Goal: Task Accomplishment & Management: Use online tool/utility

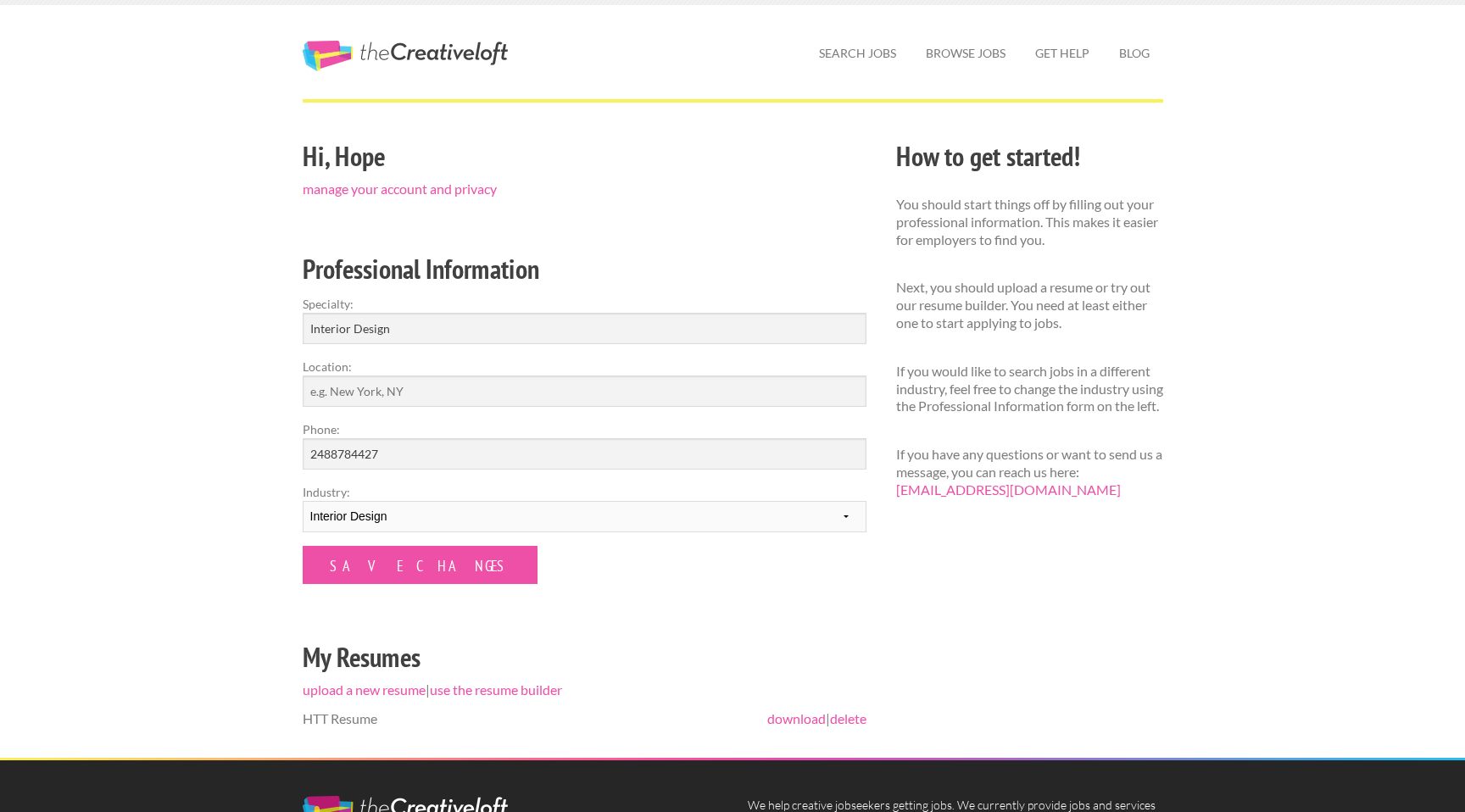
scroll to position [13, 0]
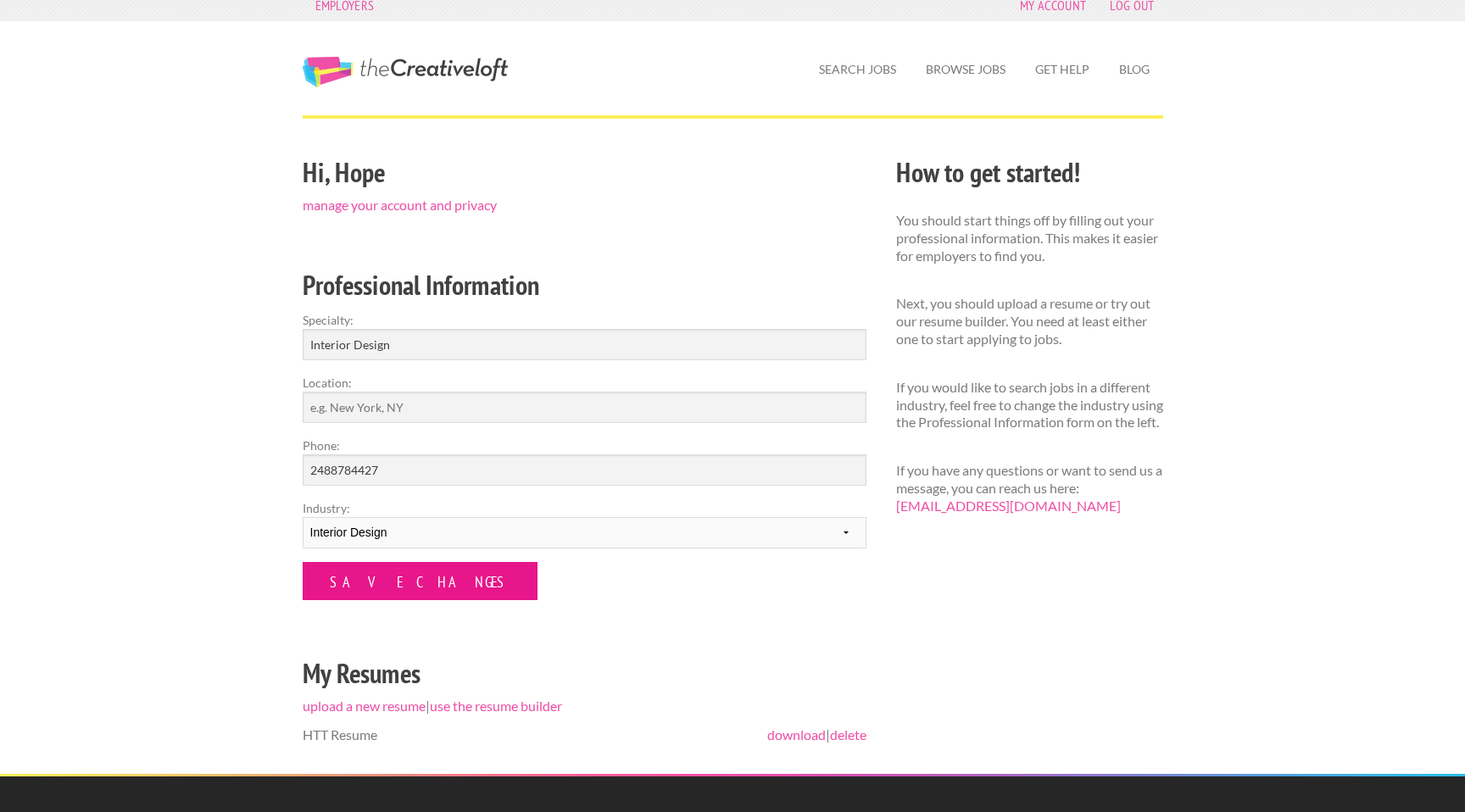
click at [394, 595] on input "Save Changes" at bounding box center [419, 581] width 235 height 38
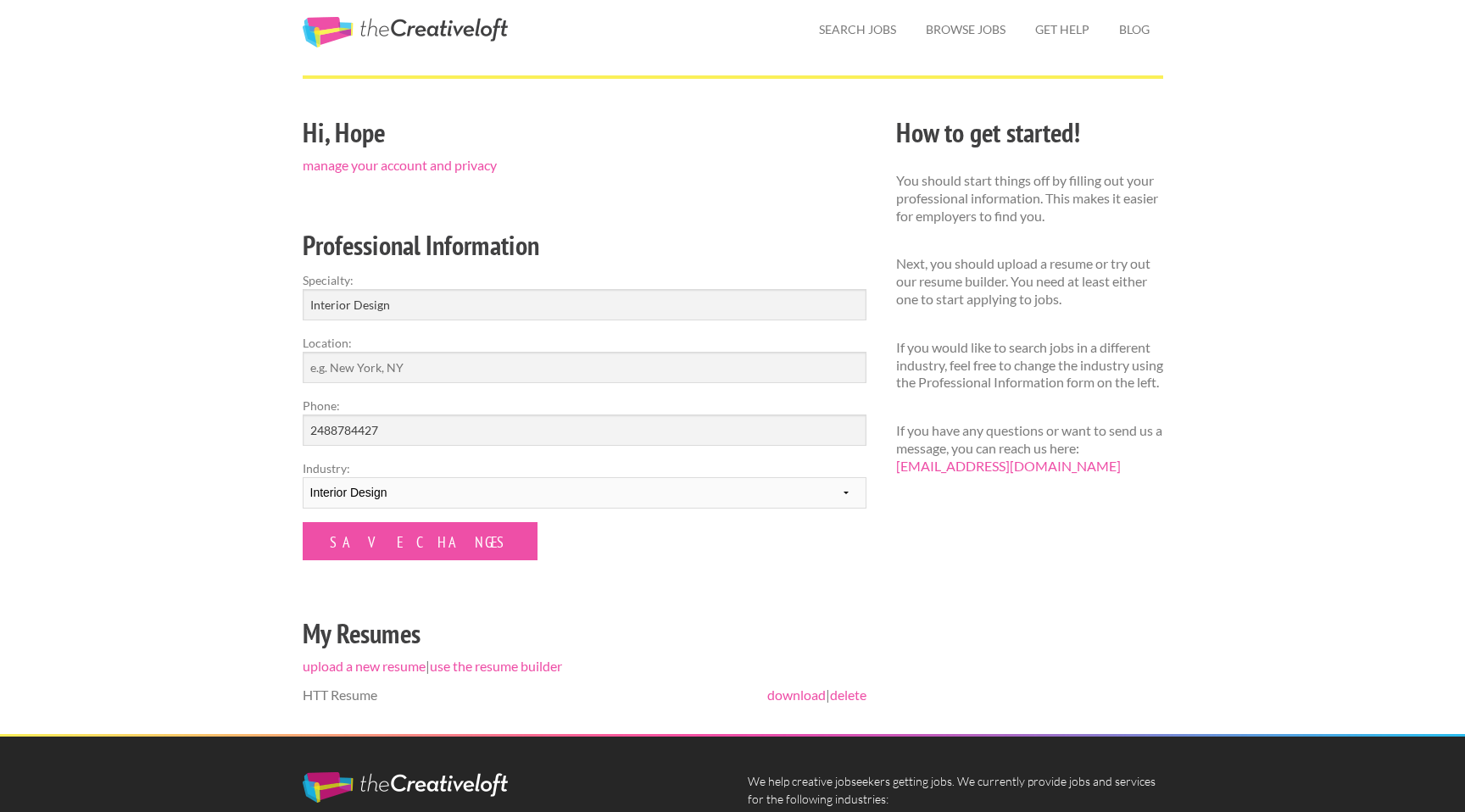
scroll to position [51, 0]
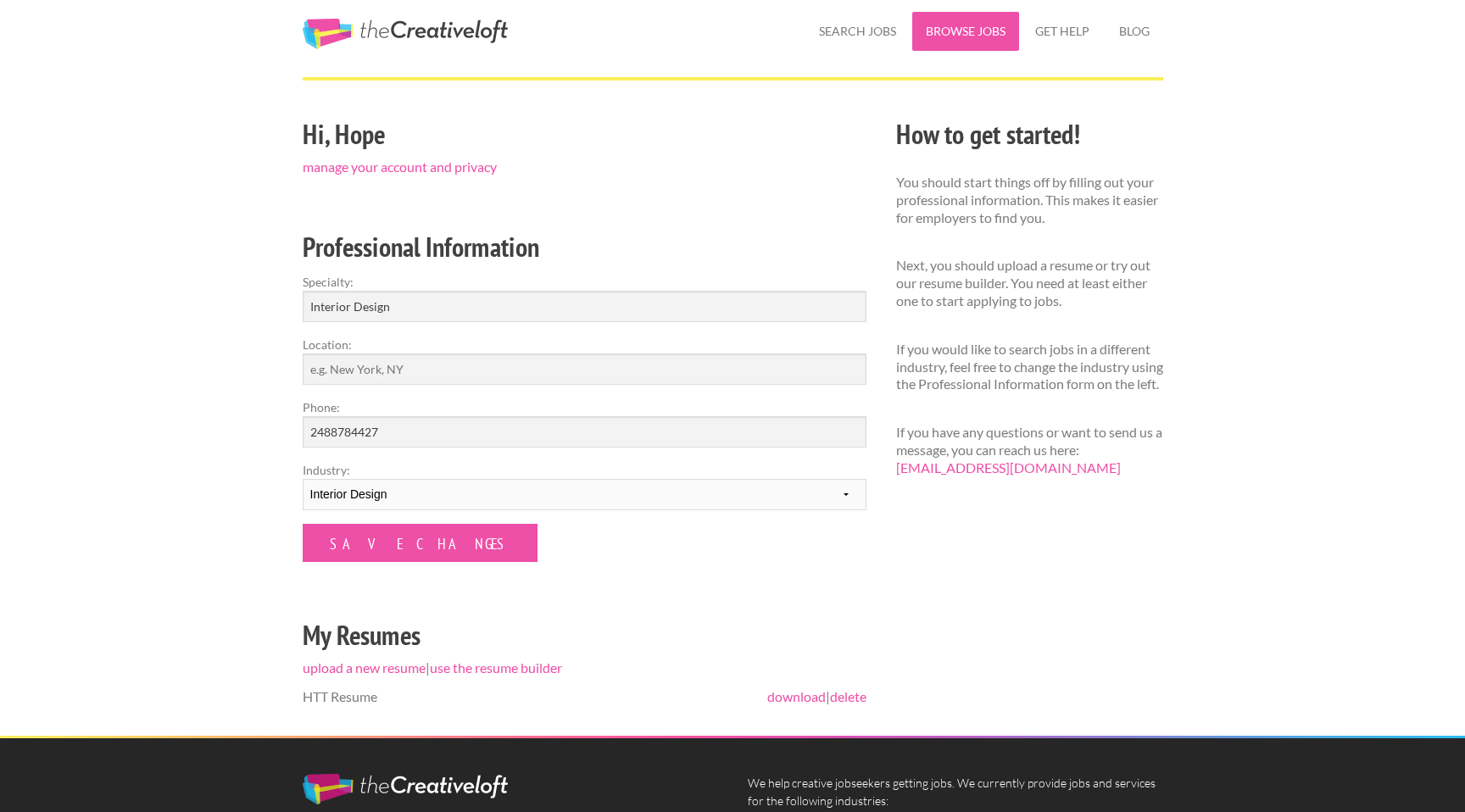
click at [971, 25] on link "Browse Jobs" at bounding box center [965, 31] width 107 height 39
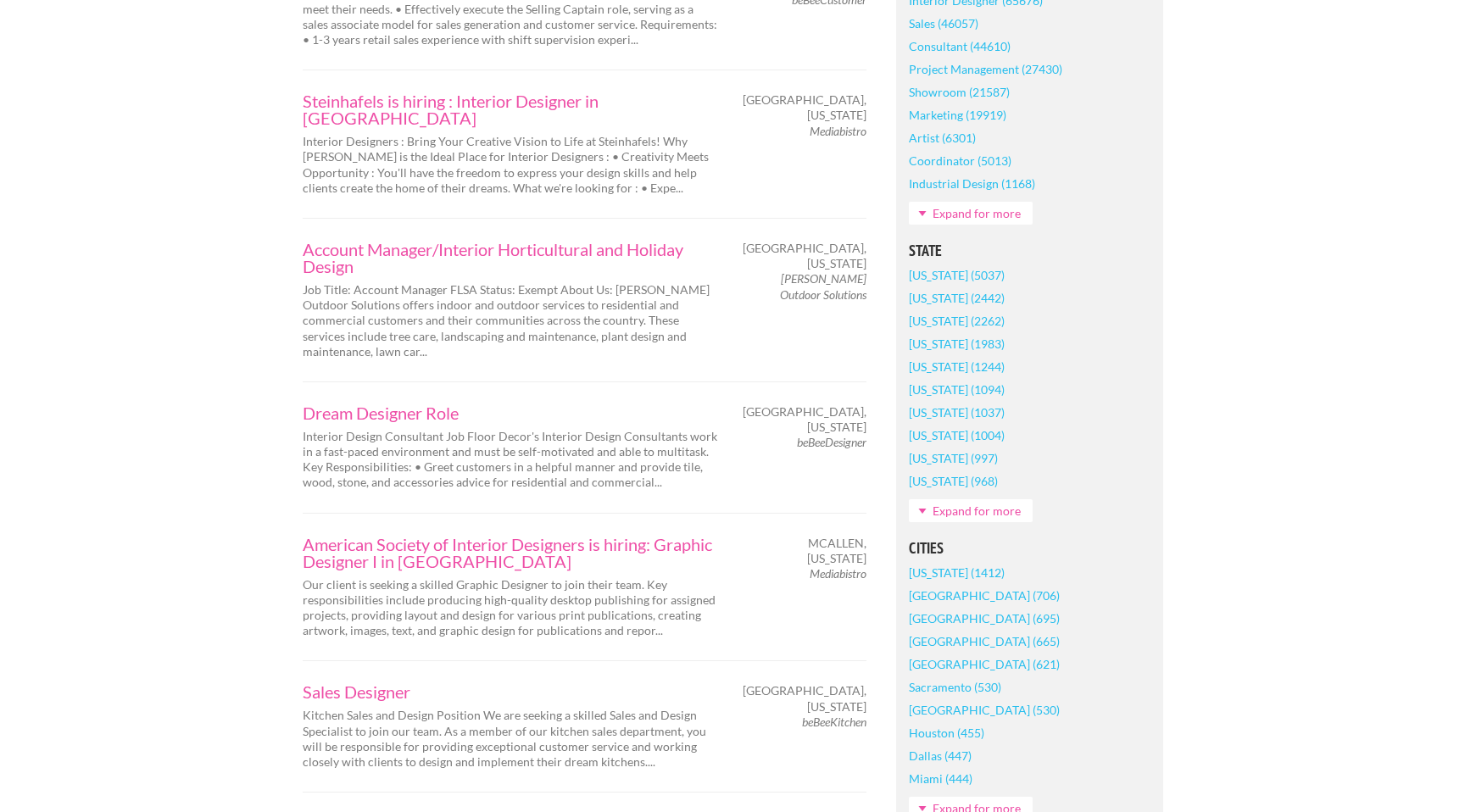
scroll to position [863, 0]
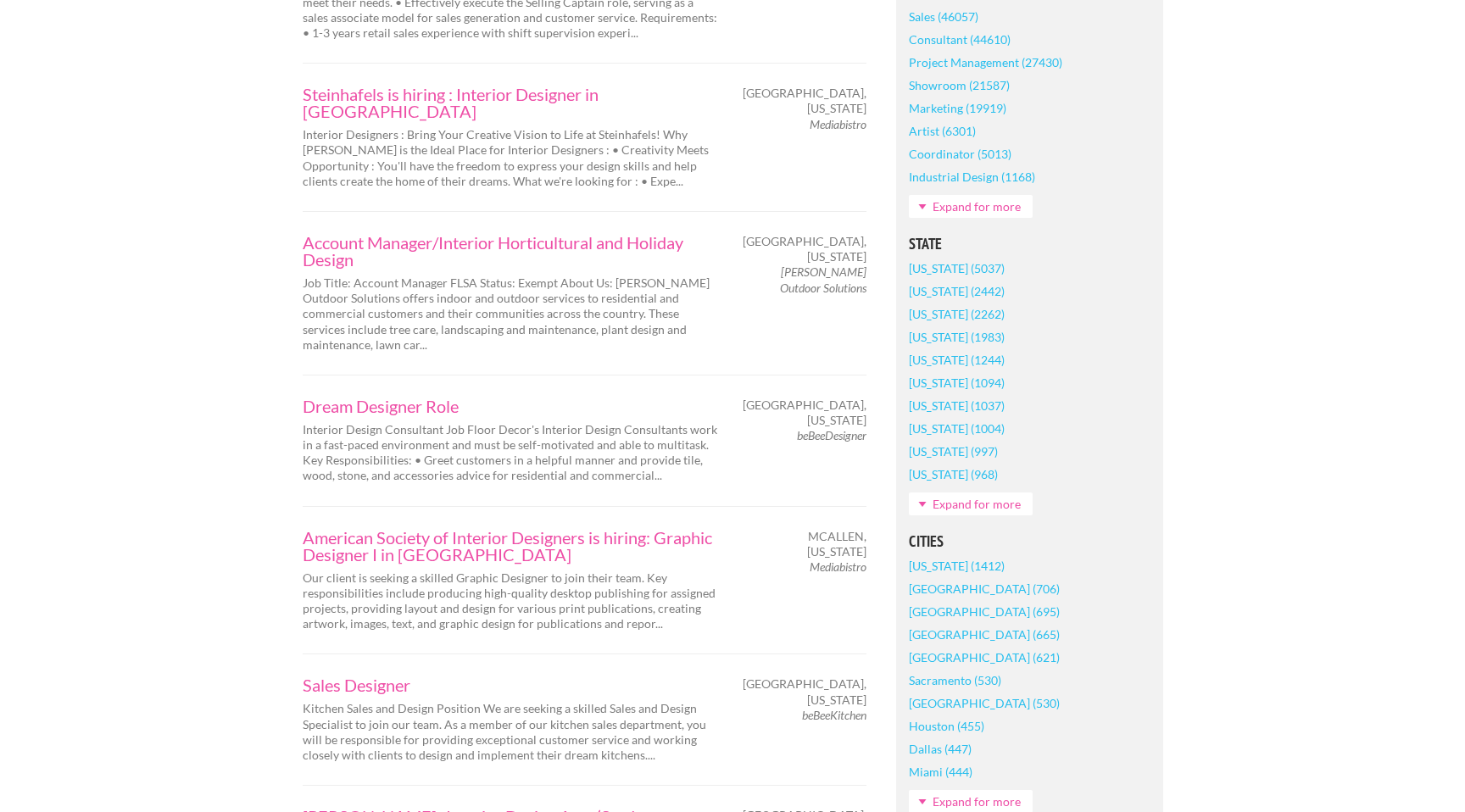
click at [927, 316] on link "[US_STATE] (2262)" at bounding box center [957, 313] width 96 height 23
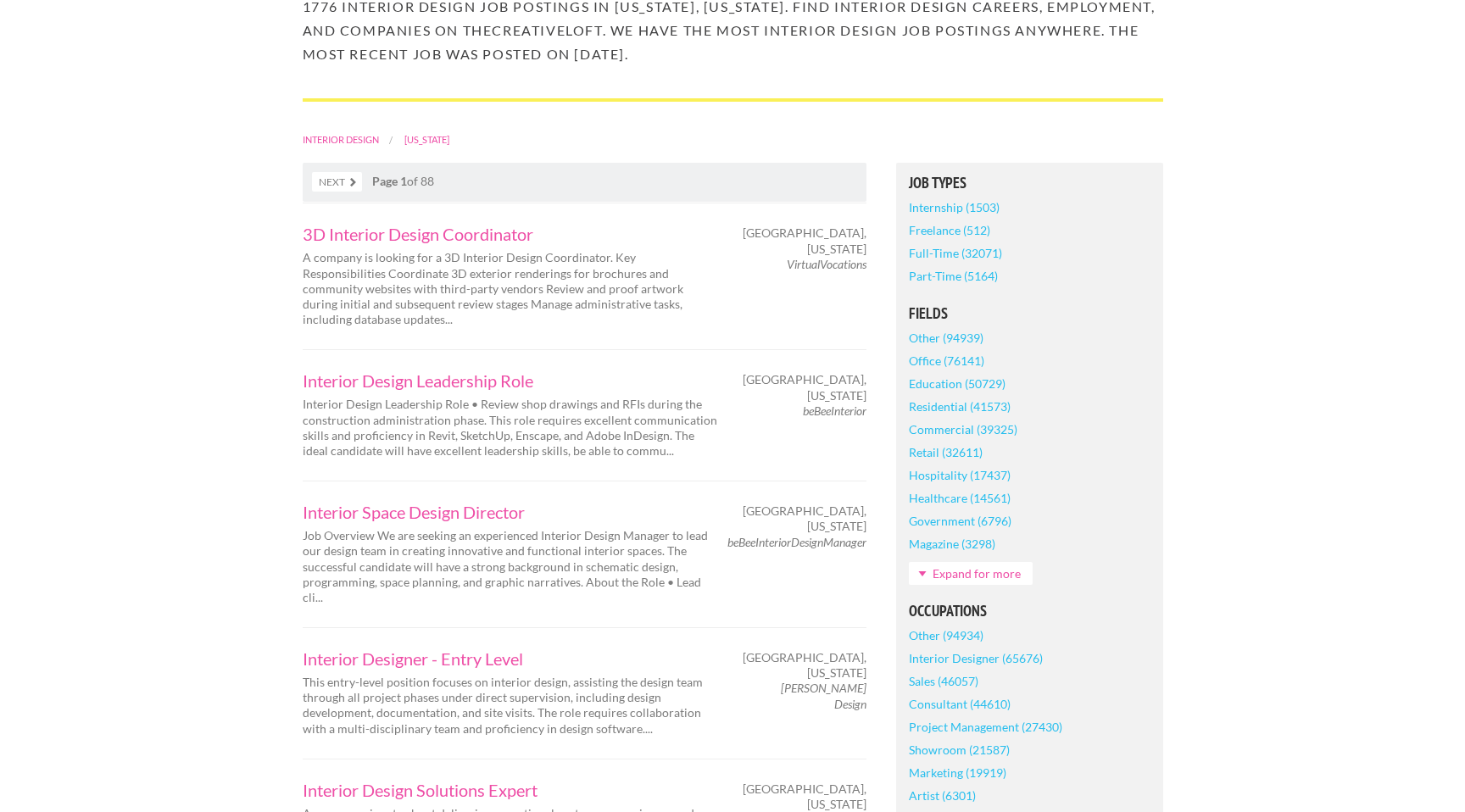
scroll to position [303, 0]
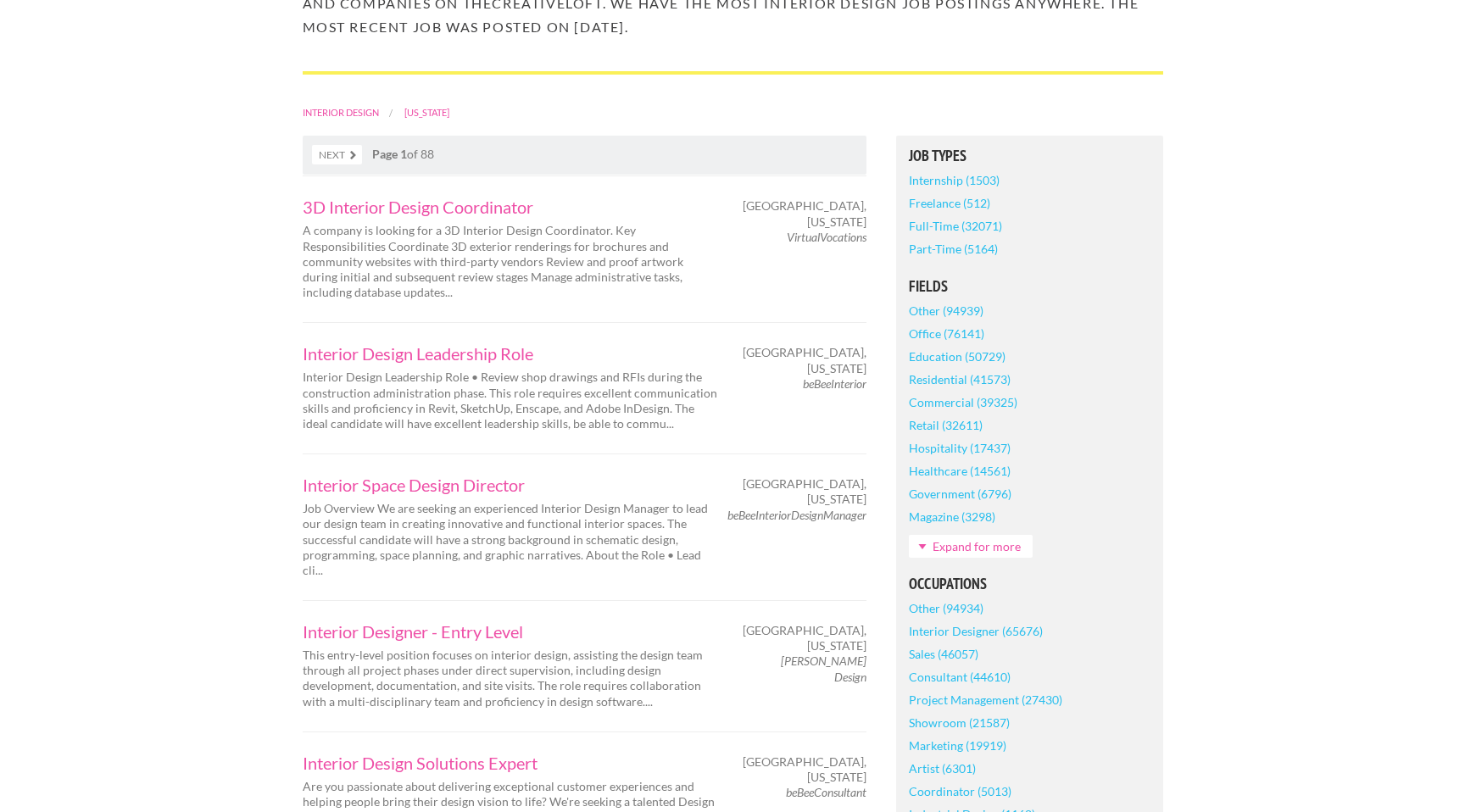
click at [918, 250] on link "Part-Time (5164)" at bounding box center [953, 248] width 89 height 23
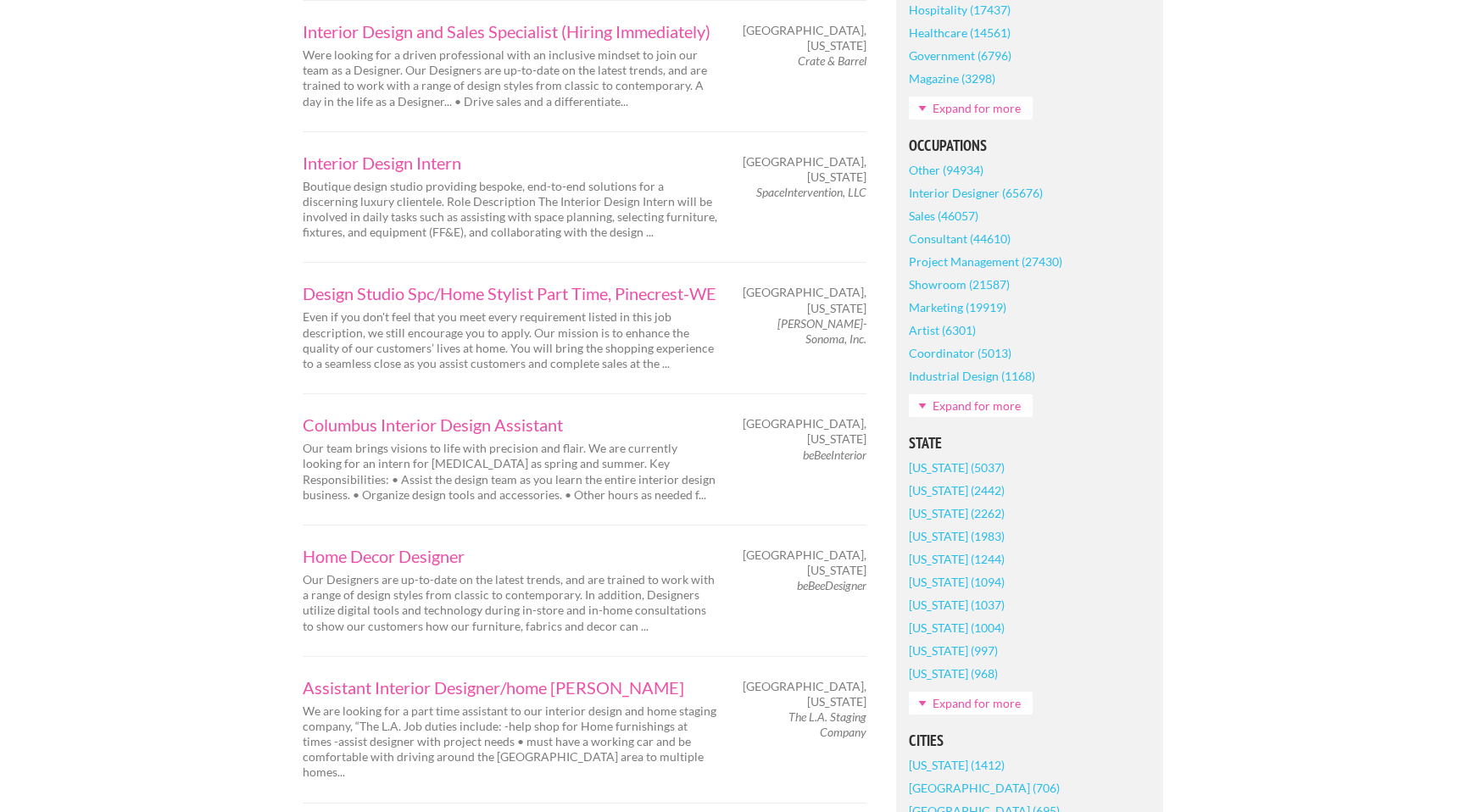
scroll to position [718, 0]
click at [924, 761] on link "New York (1412)" at bounding box center [957, 763] width 96 height 23
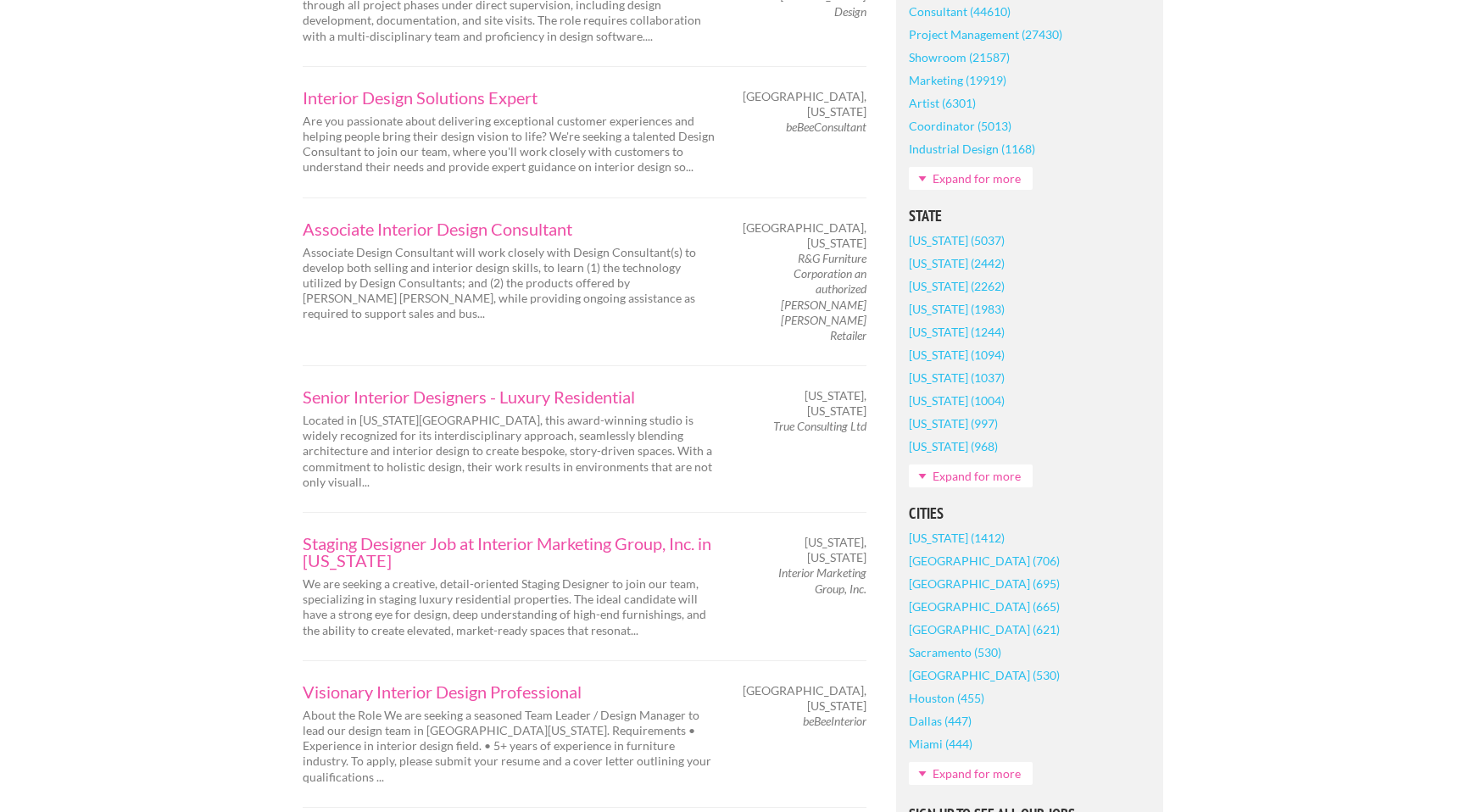
scroll to position [974, 0]
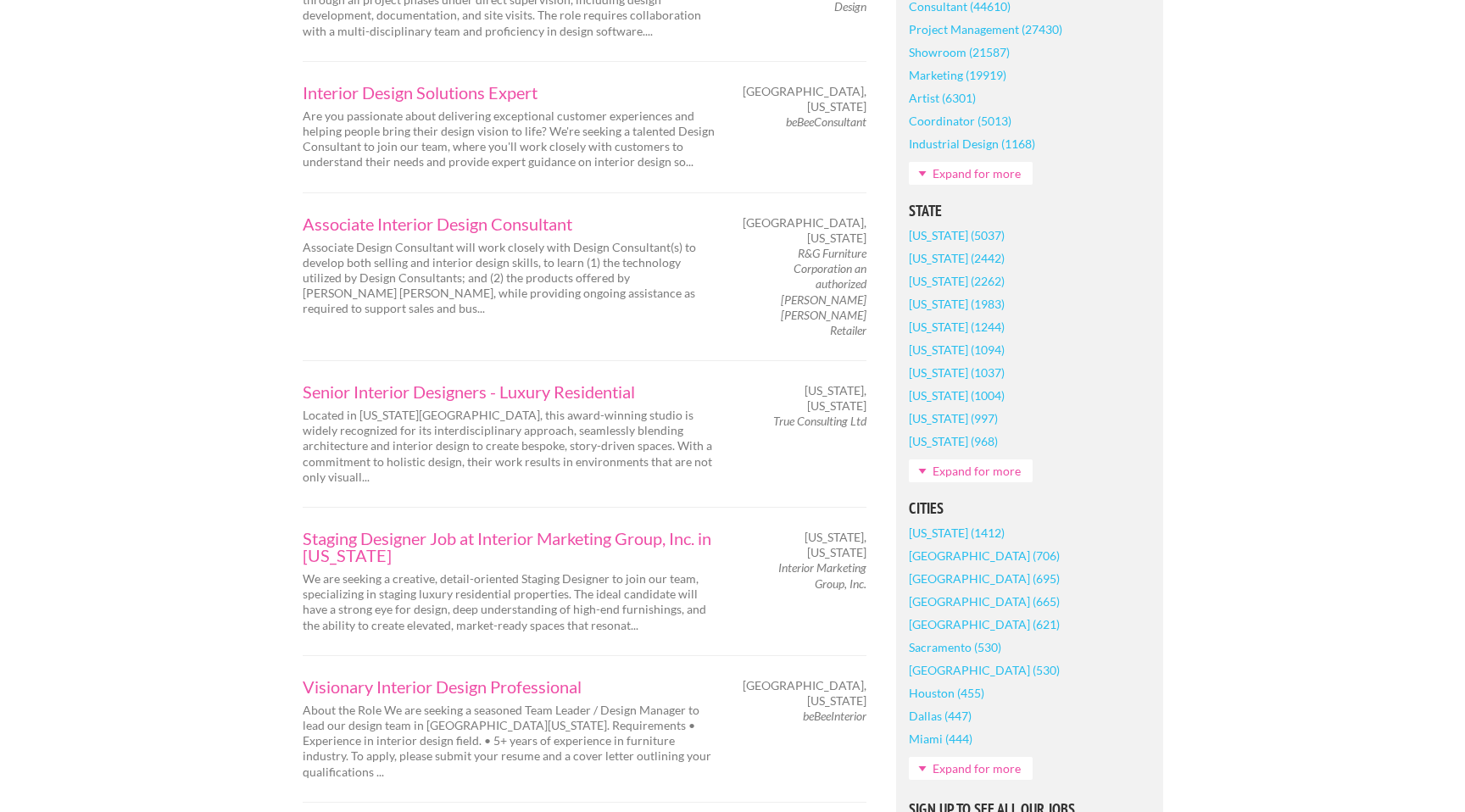
click at [927, 532] on link "New York (1412)" at bounding box center [957, 532] width 96 height 23
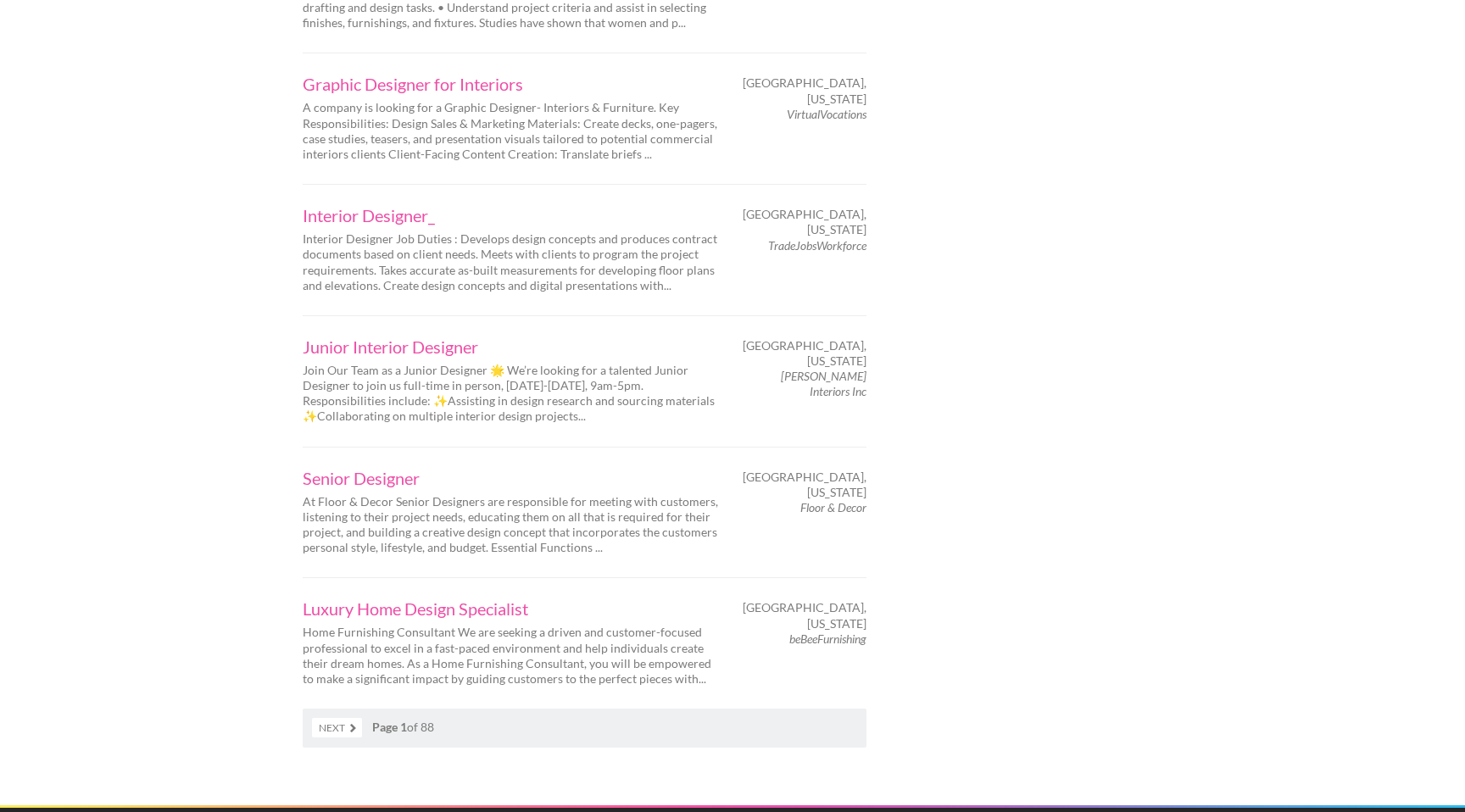
scroll to position [2534, 0]
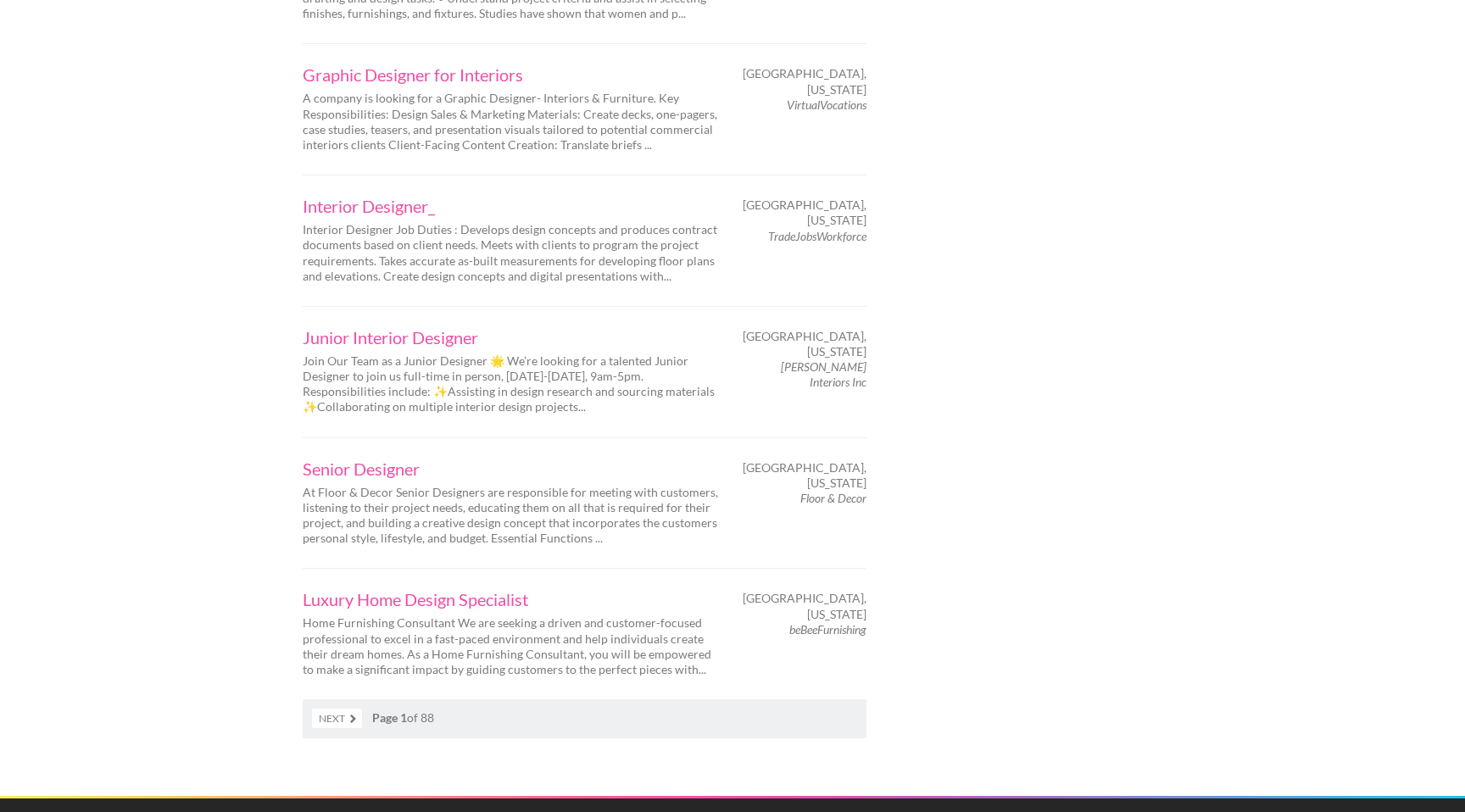
click at [340, 708] on link "Next" at bounding box center [337, 718] width 50 height 20
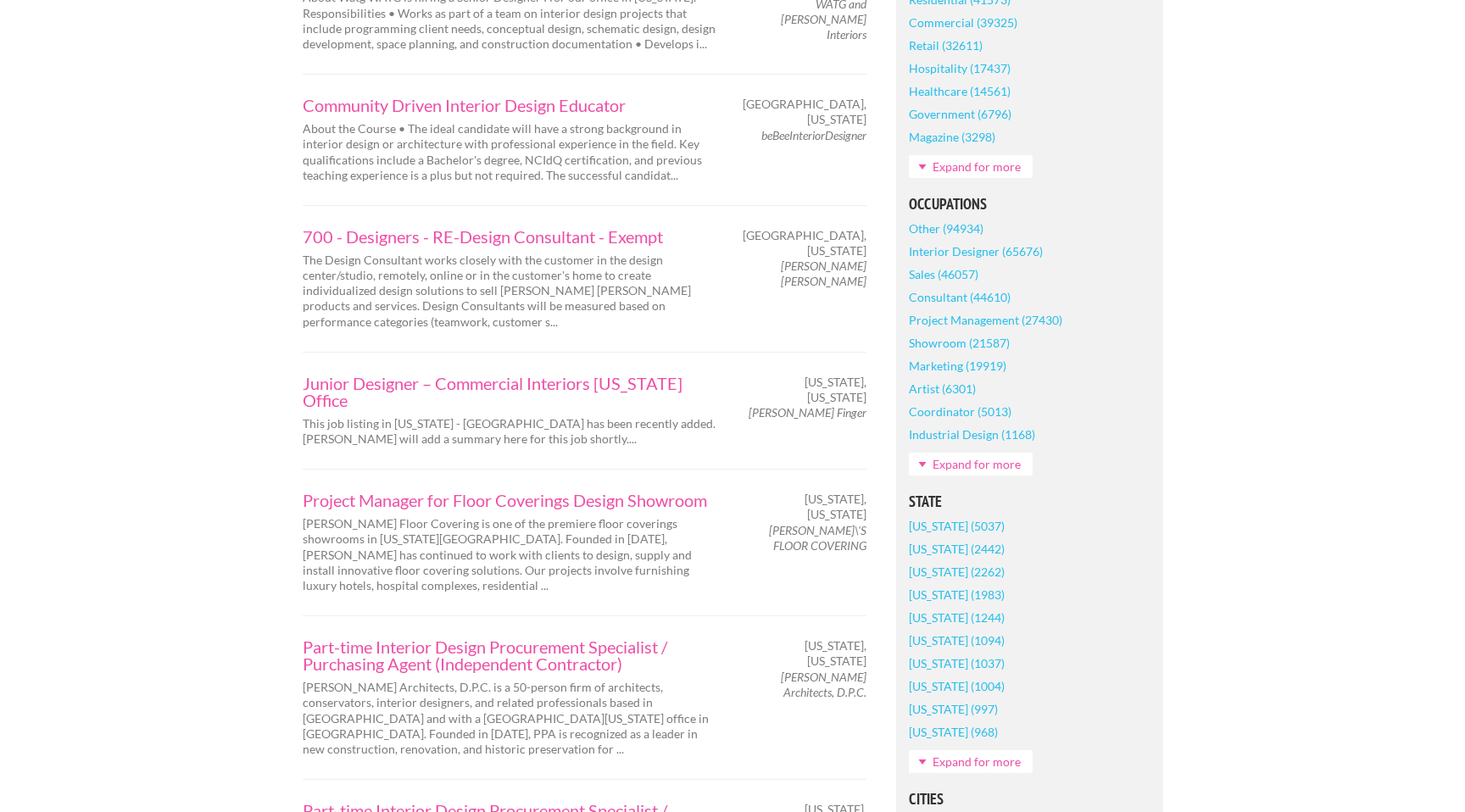
scroll to position [689, 0]
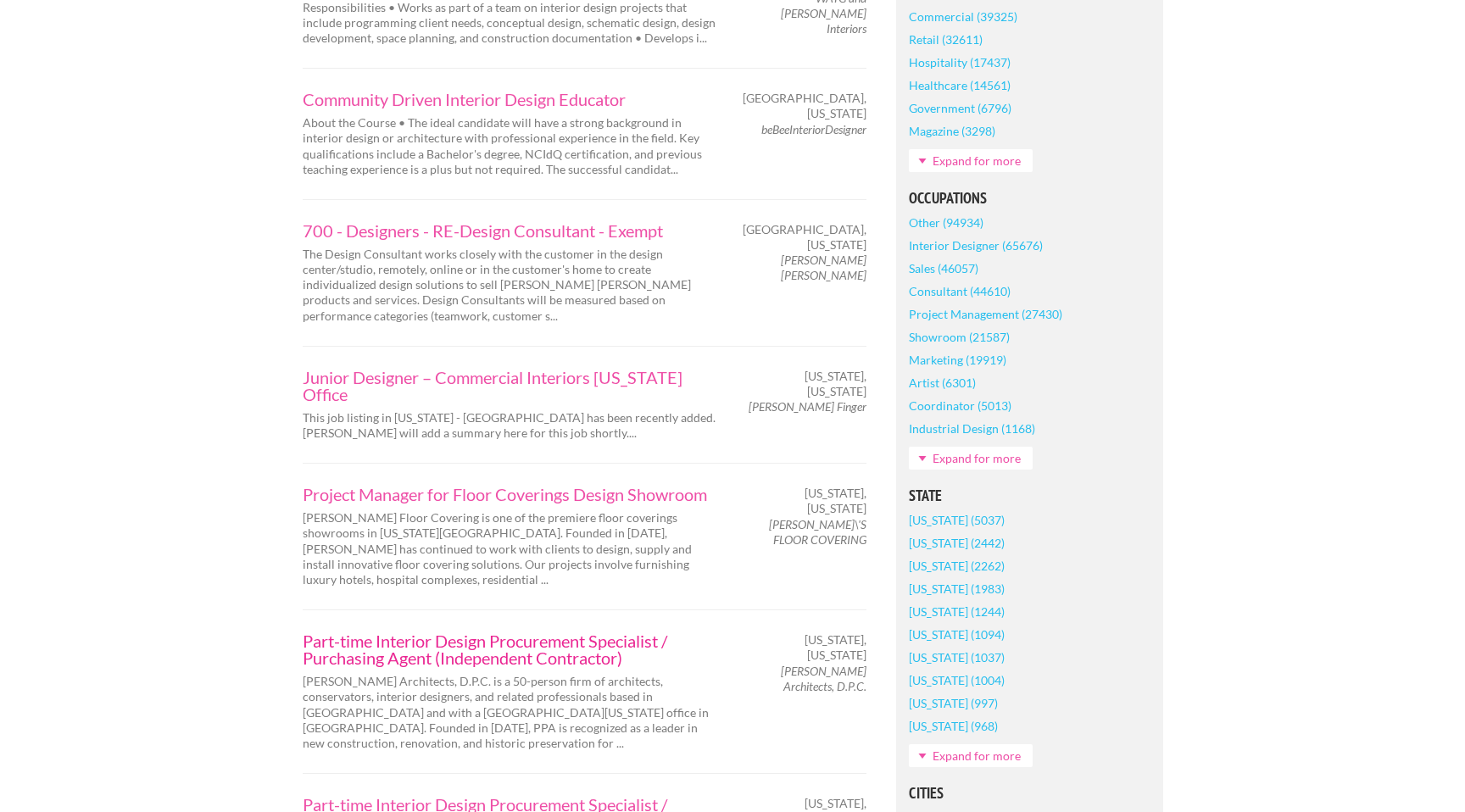
click at [340, 632] on link "Part-time Interior Design Procurement Specialist / Purchasing Agent (Independen…" at bounding box center [510, 649] width 415 height 34
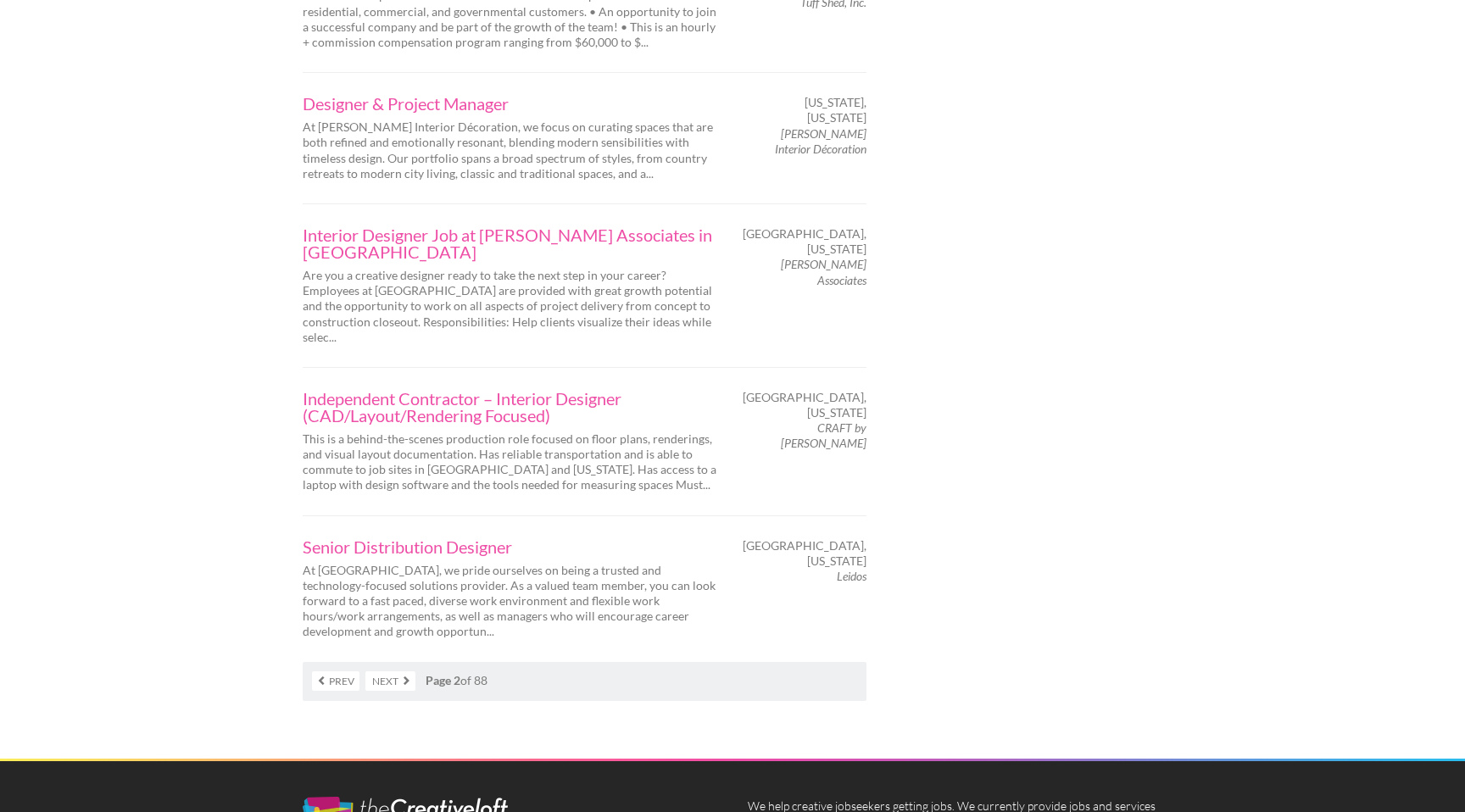
scroll to position [2673, 0]
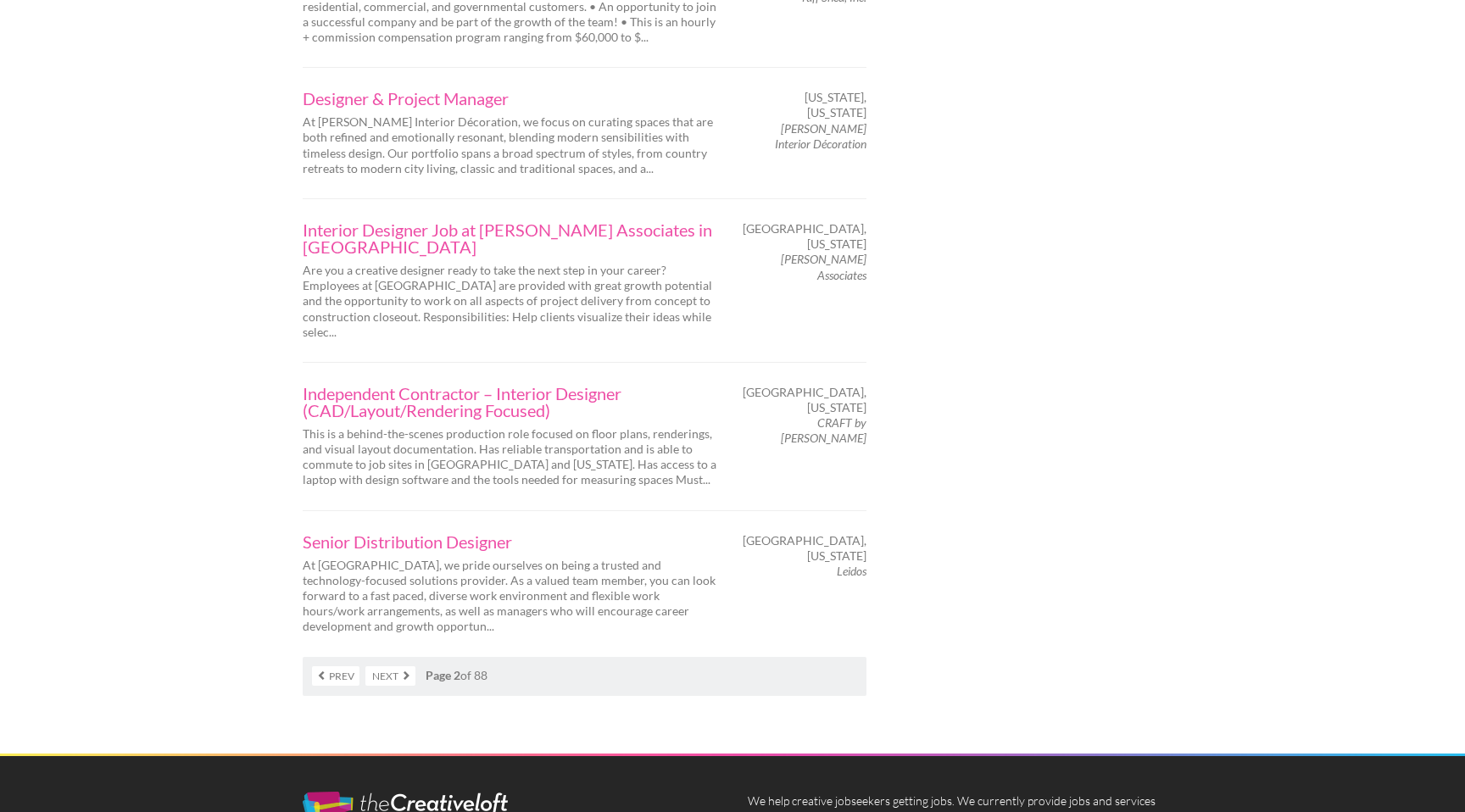
click at [386, 666] on link "Next" at bounding box center [390, 676] width 50 height 20
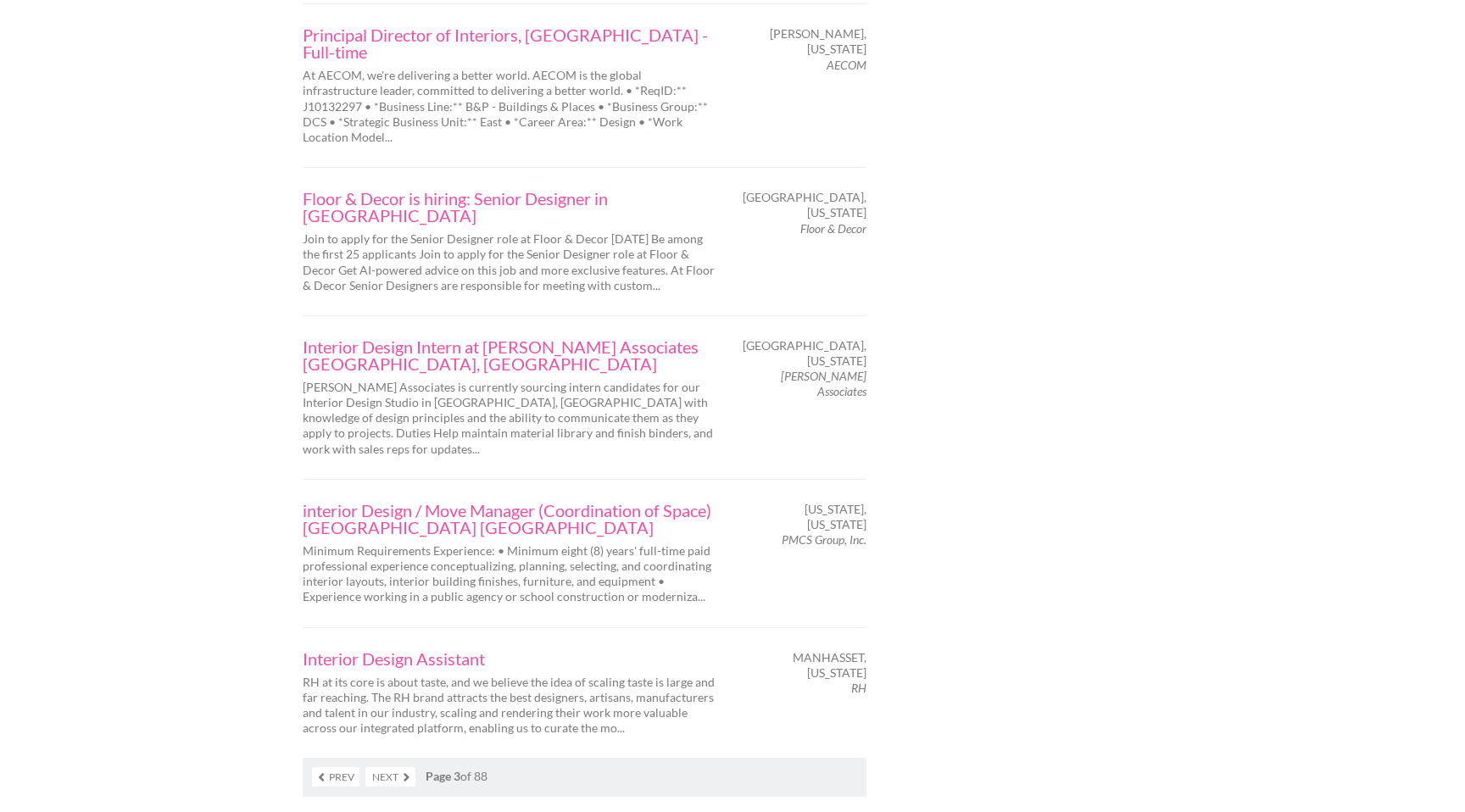
scroll to position [2578, 0]
click at [411, 647] on link "Interior Design Assistant" at bounding box center [510, 655] width 415 height 17
